Goal: Complete application form

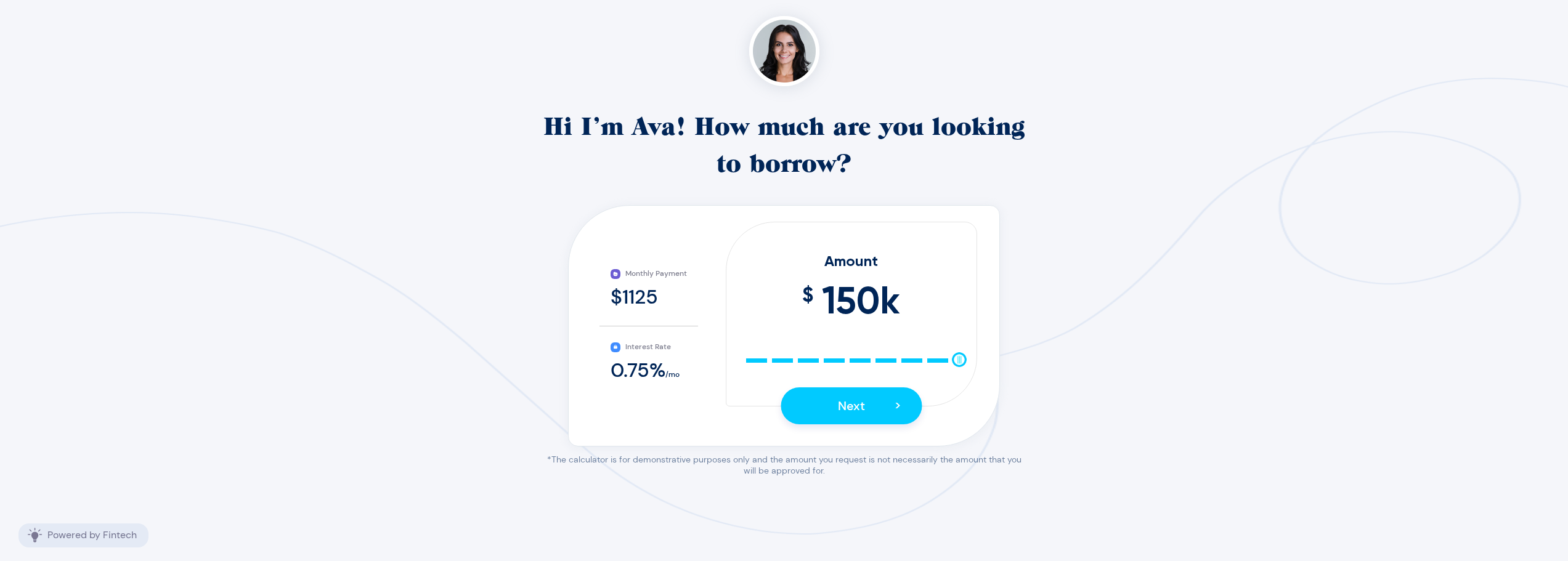
scroll to position [168, 0]
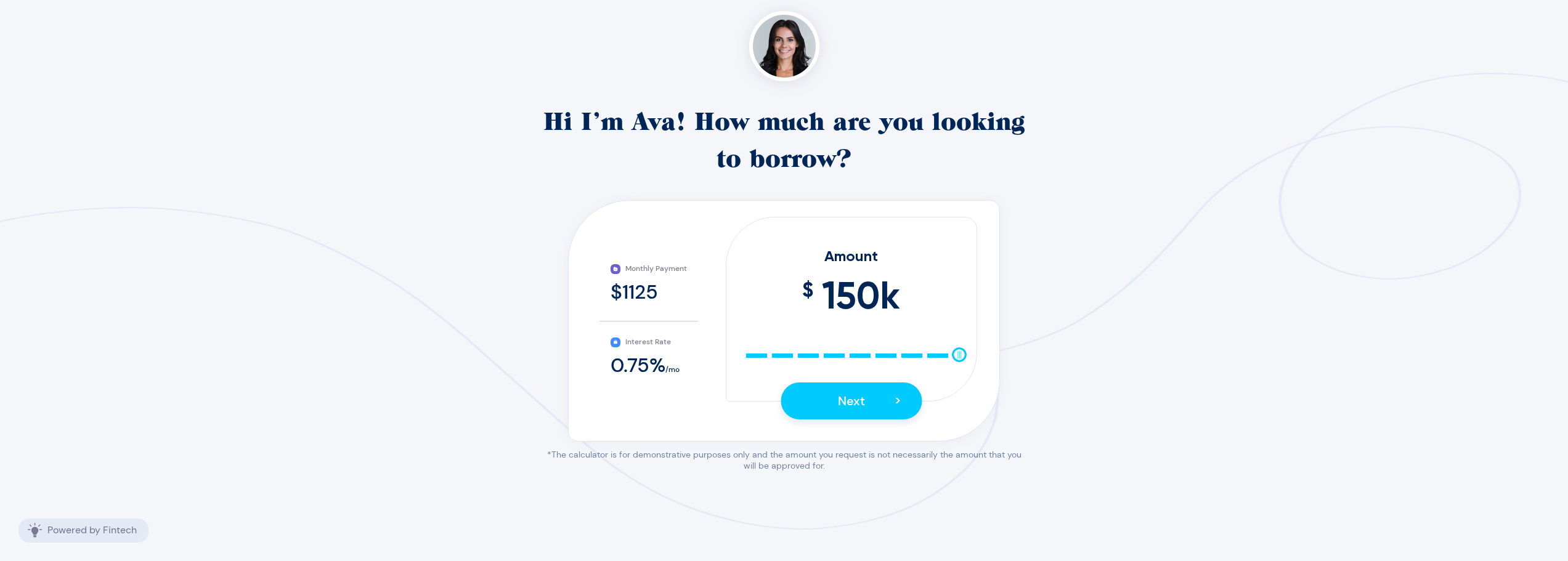
click at [859, 354] on div "10 25 40 55 70 85 100 115 130 145 150" at bounding box center [851, 354] width 215 height 9
drag, startPoint x: 844, startPoint y: 357, endPoint x: 816, endPoint y: 359, distance: 28.1
click at [816, 359] on div "10 25 40 55 70 85 100 115 130 145 150" at bounding box center [851, 354] width 215 height 9
click at [766, 355] on div "10 25 40 55 70 85 100 115 130 145 150" at bounding box center [851, 354] width 215 height 9
click at [743, 356] on div "10 25 40 55 70 85 100 115 130 145 150" at bounding box center [851, 354] width 215 height 9
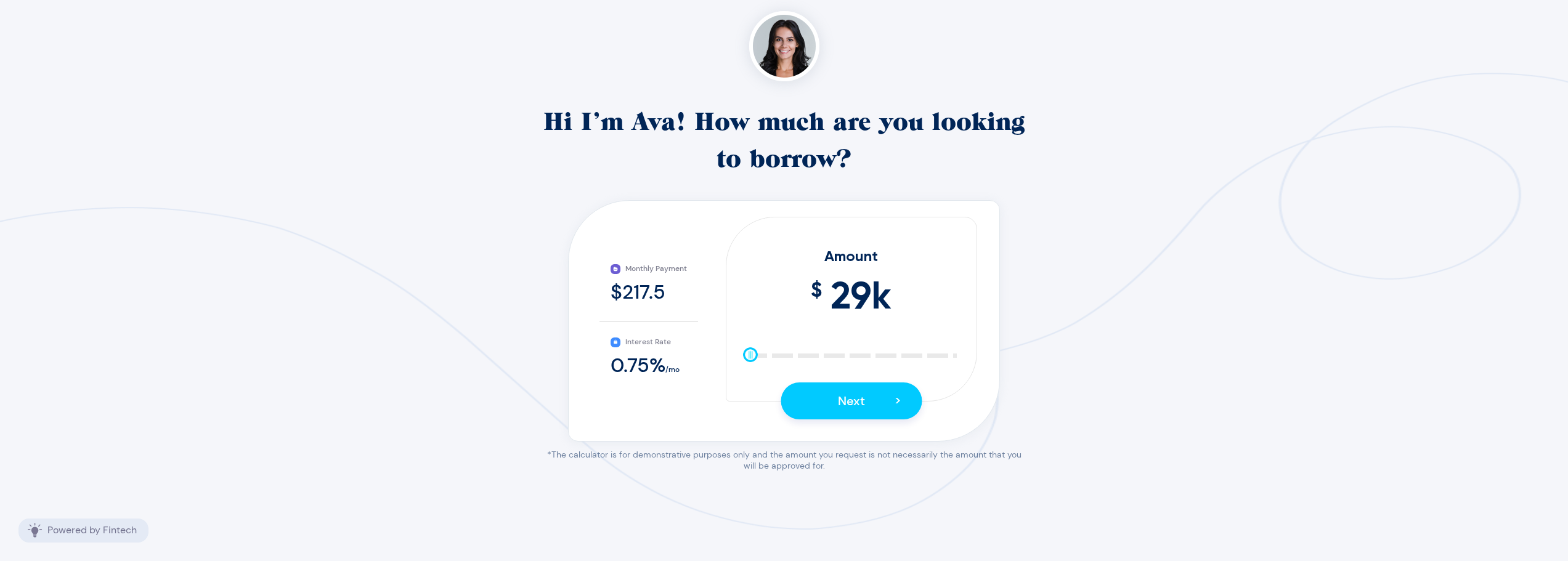
drag, startPoint x: 742, startPoint y: 359, endPoint x: 749, endPoint y: 359, distance: 7.0
click at [749, 359] on div at bounding box center [750, 354] width 15 height 15
click at [755, 363] on div "Amount $ 30 k 10 25 40 55 70 85 100 115 130 145 150 Next >" at bounding box center [851, 309] width 251 height 184
click at [852, 396] on span "Next" at bounding box center [852, 400] width 27 height 16
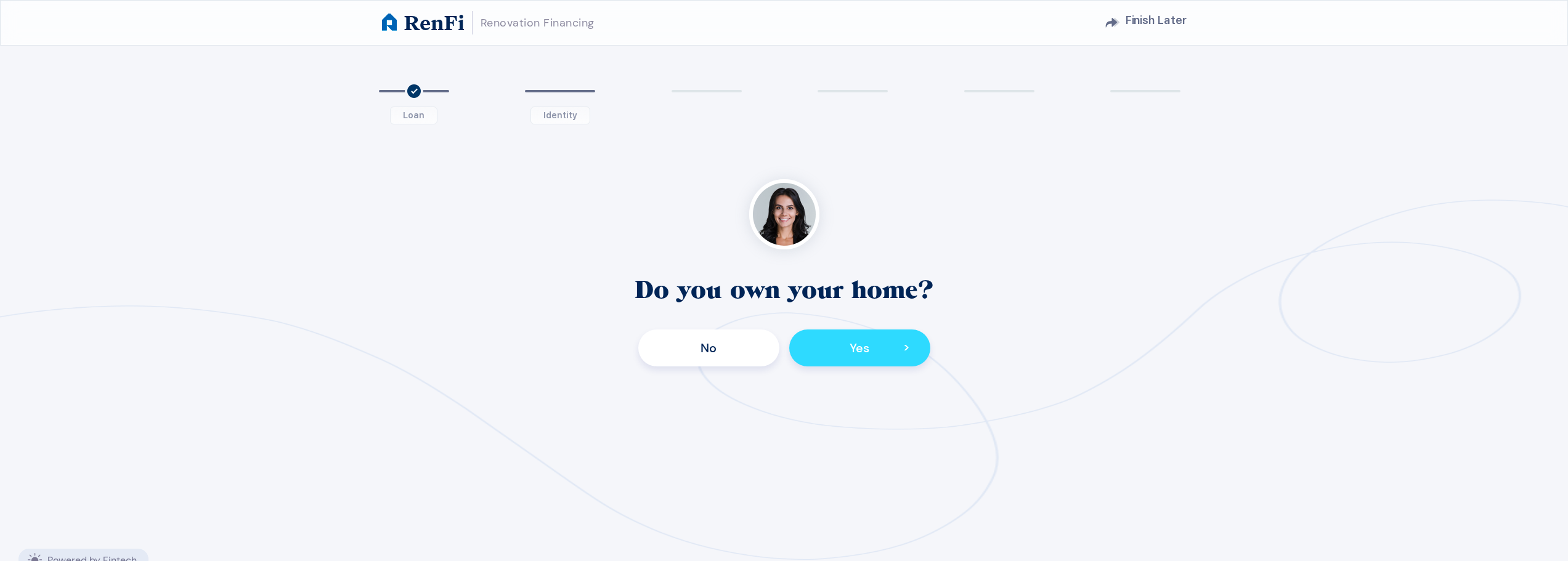
click at [855, 352] on span "Yes" at bounding box center [859, 348] width 20 height 16
